Goal: Find specific page/section: Find specific page/section

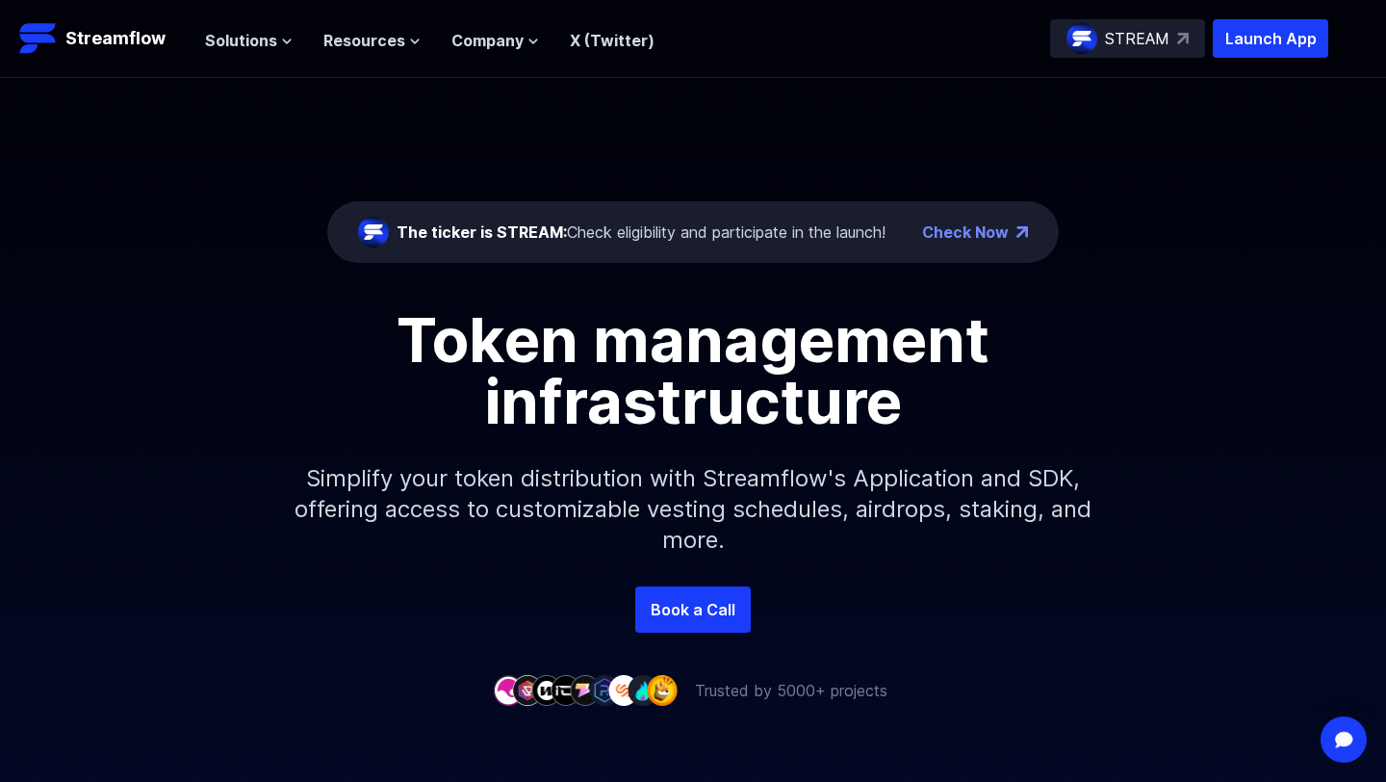
click at [947, 242] on link "Check Now" at bounding box center [965, 231] width 87 height 23
click at [248, 45] on span "Solutions" at bounding box center [241, 40] width 72 height 23
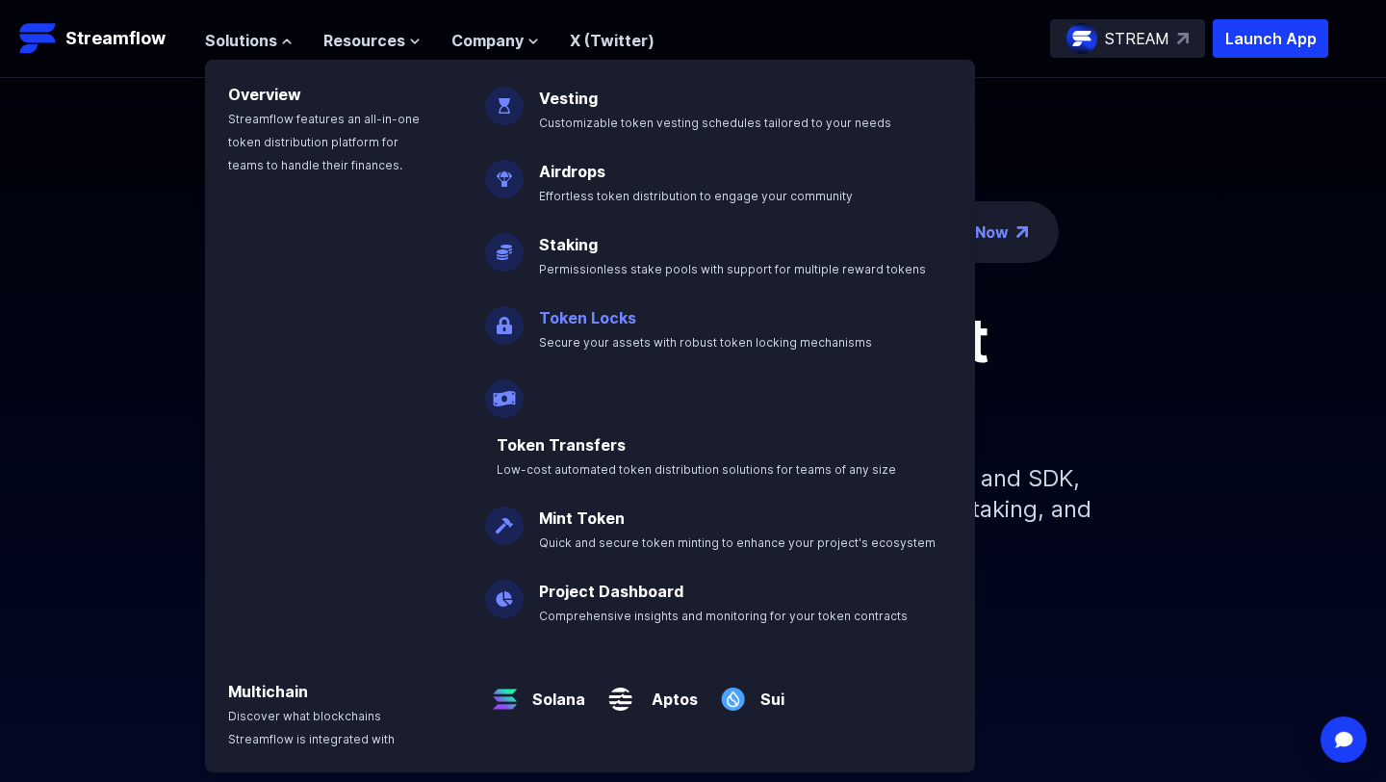
click at [599, 337] on span "Secure your assets with robust token locking mechanisms" at bounding box center [705, 342] width 333 height 14
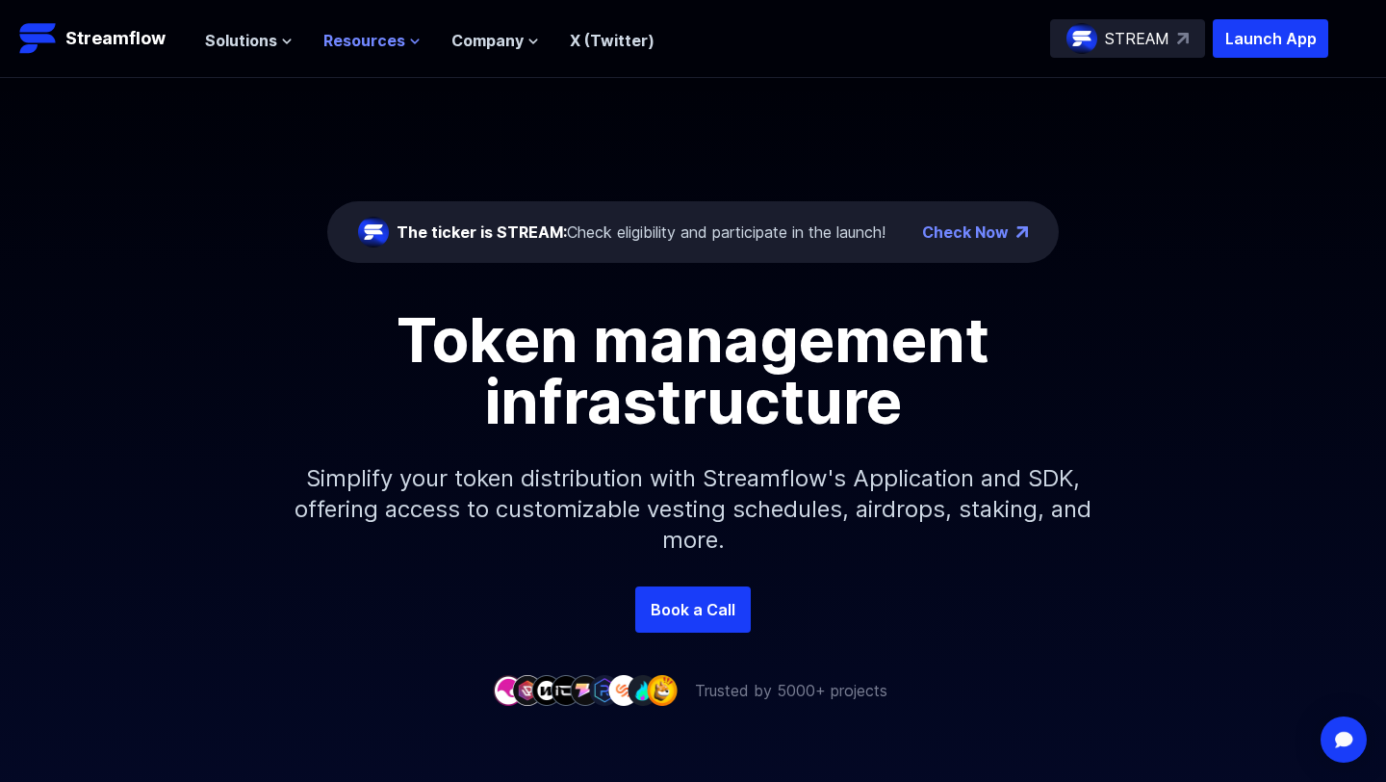
click at [385, 38] on span "Resources" at bounding box center [364, 40] width 82 height 23
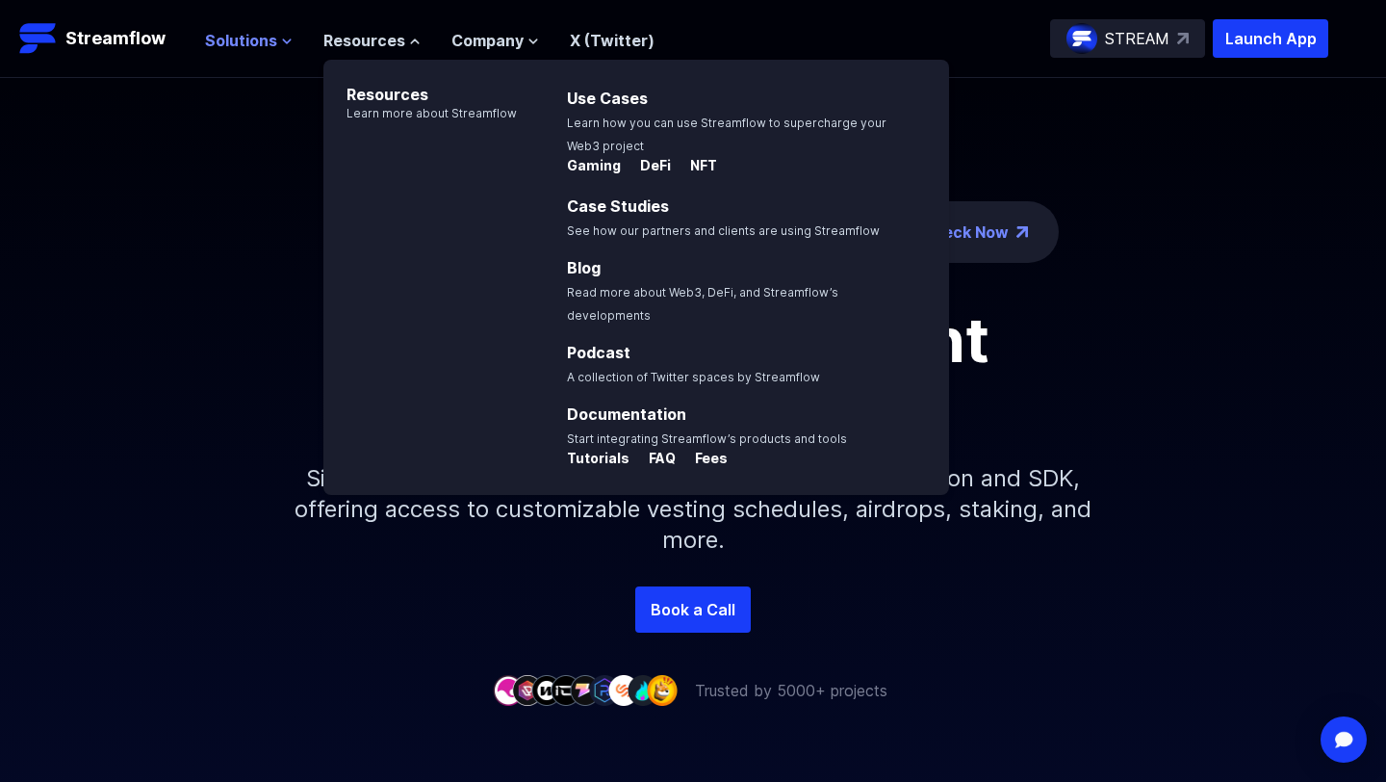
click at [273, 34] on span "Solutions" at bounding box center [241, 40] width 72 height 23
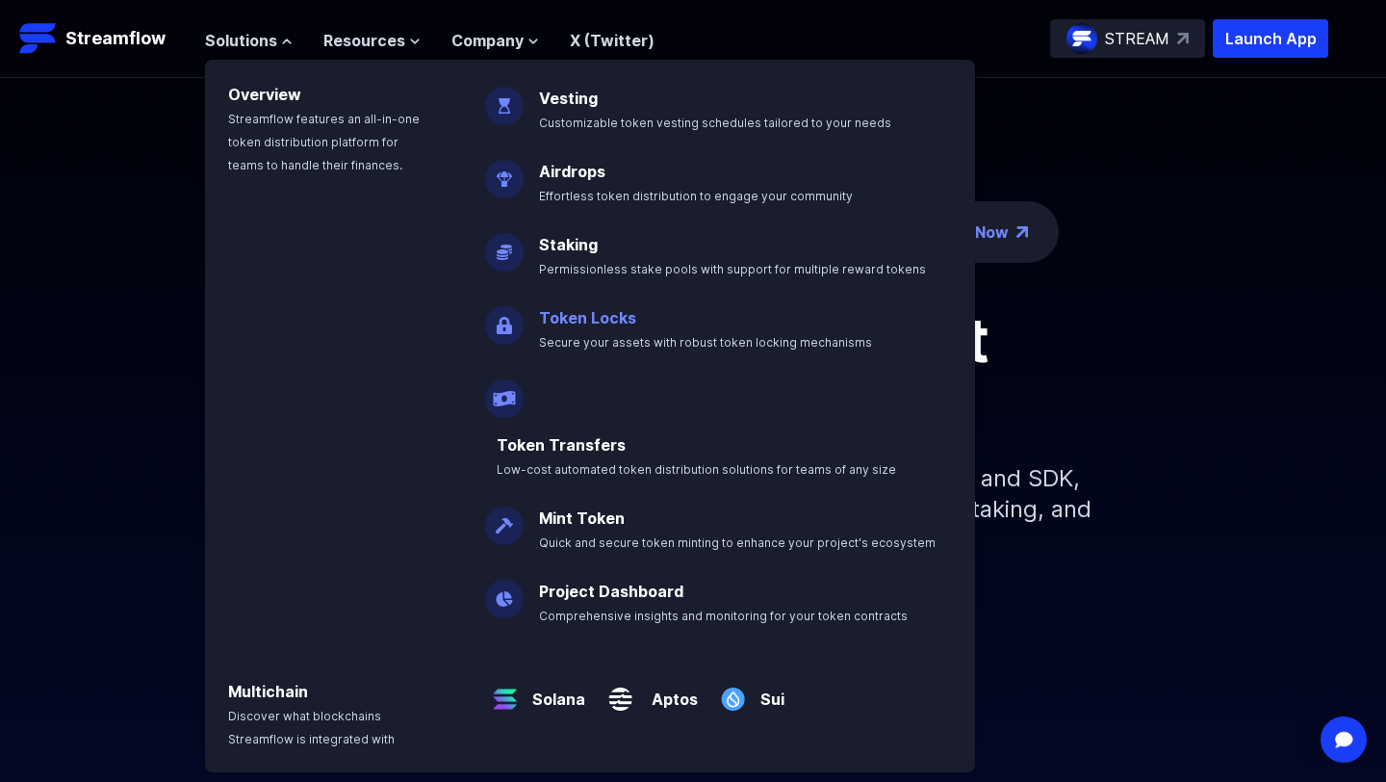
click at [569, 323] on link "Token Locks" at bounding box center [587, 317] width 97 height 19
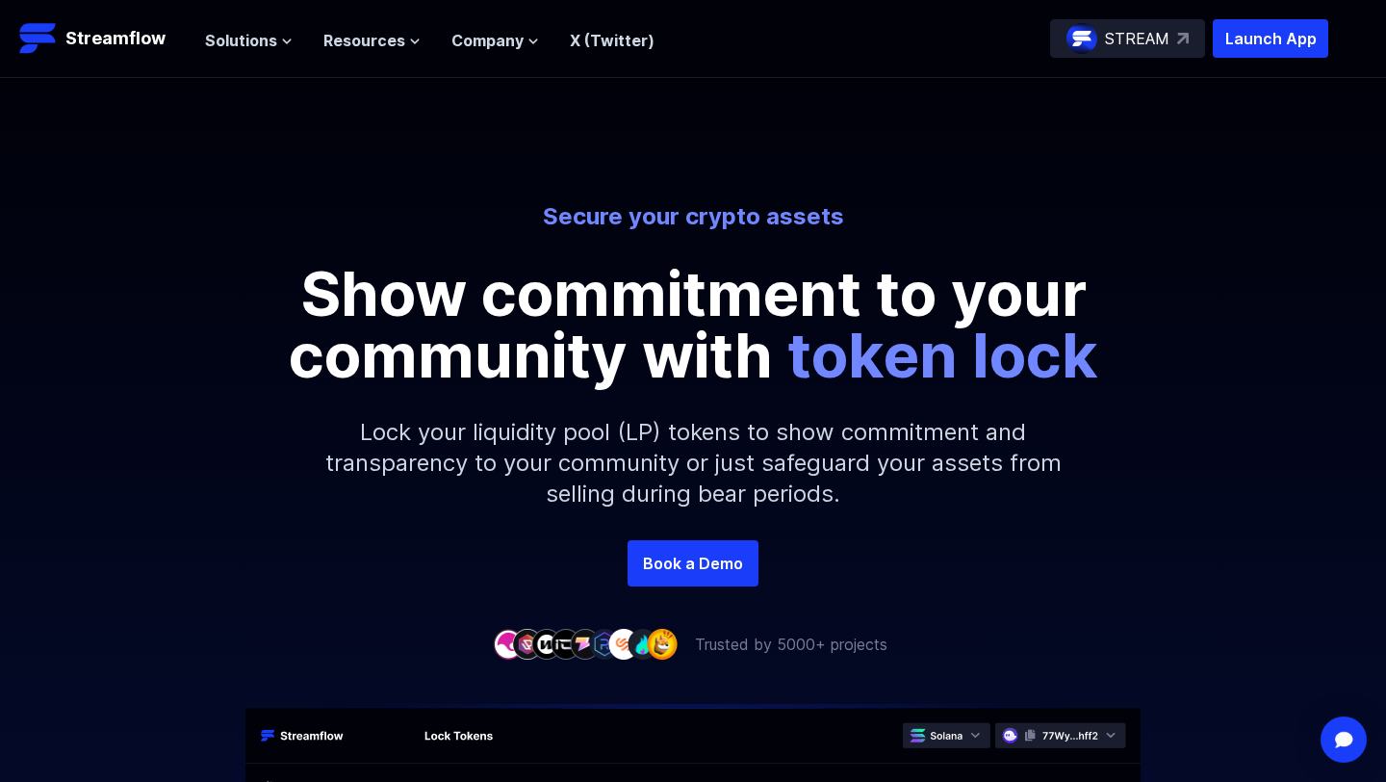
click at [1146, 46] on p "STREAM" at bounding box center [1137, 38] width 64 height 23
click at [1245, 39] on p "Launch App" at bounding box center [1271, 38] width 116 height 39
